Goal: Task Accomplishment & Management: Manage account settings

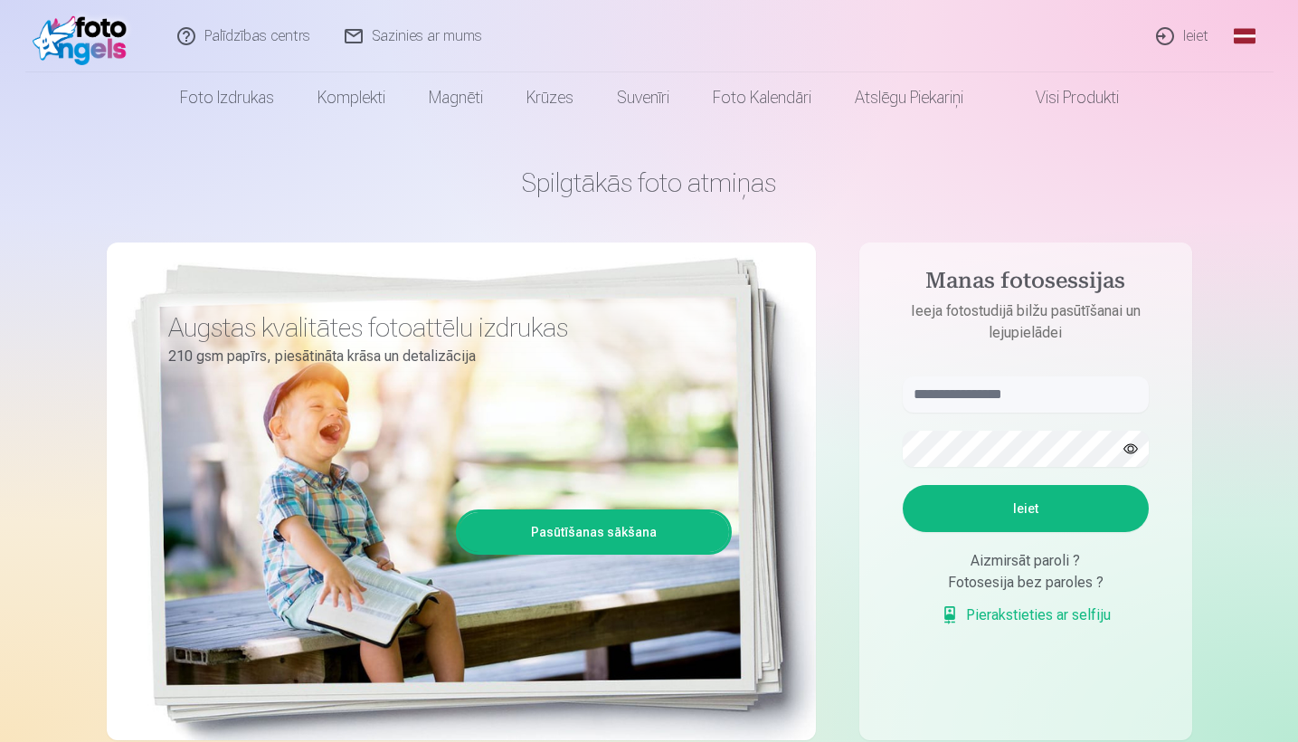
click at [1189, 36] on link "Ieiet" at bounding box center [1183, 36] width 87 height 72
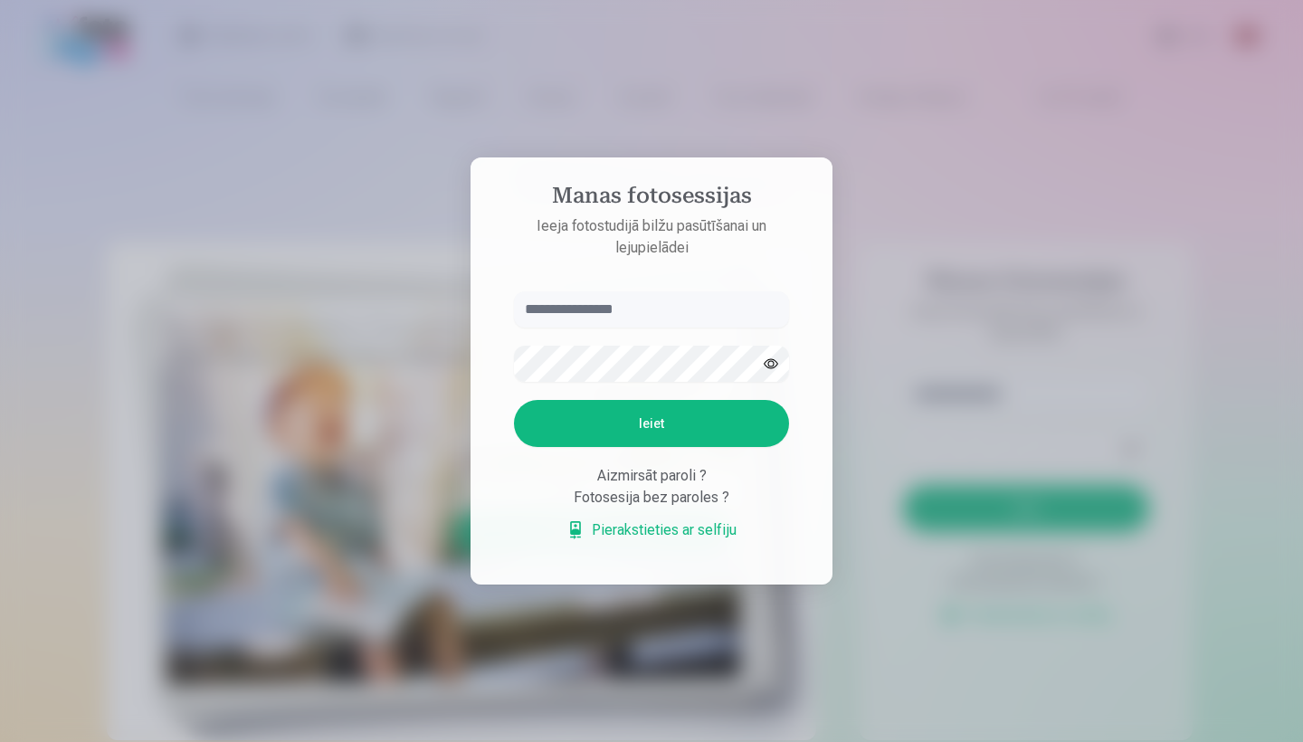
click at [618, 321] on input "text" at bounding box center [651, 309] width 275 height 36
type input "******"
click at [647, 420] on button "Ieiet" at bounding box center [651, 423] width 275 height 47
click at [681, 447] on button "Ieiet" at bounding box center [651, 423] width 275 height 47
click at [915, 217] on div at bounding box center [651, 371] width 1303 height 742
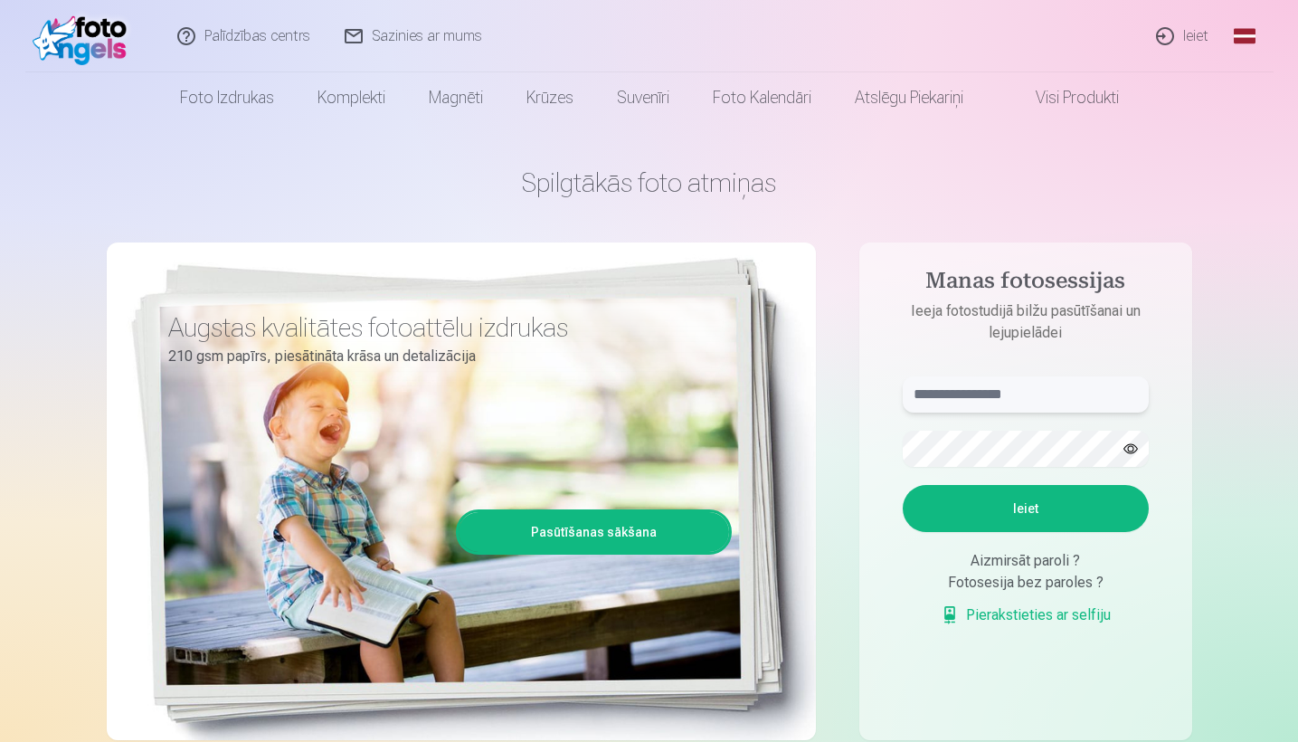
click at [1013, 386] on input "text" at bounding box center [1026, 394] width 246 height 36
